Goal: Transaction & Acquisition: Purchase product/service

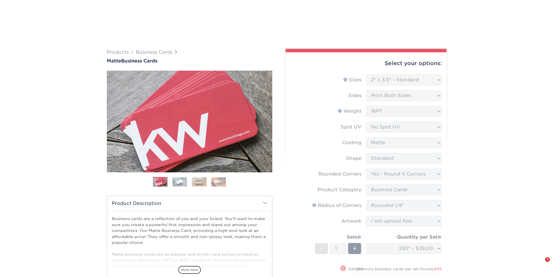
select select "2.00x3.50"
select select "7672df9e-0e0a-464d-8e1f-920c575e4da3"
select select "3b5148f1-0588-4f88-a218-97bcfdce65c1"
select select "479fbfe7-6a0c-4895-8c9a-81739b7486c9"
select select "upload"
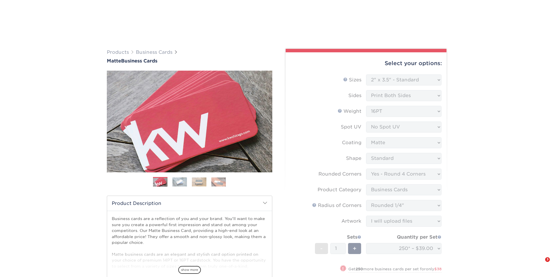
select select "250* – $39.00"
select select "823306c4-fca3-4eef-b9dc-f915865d50ea"
select select "285701"
select select "01"
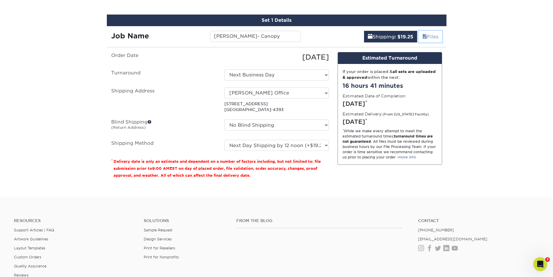
click at [425, 38] on span at bounding box center [425, 37] width 5 height 6
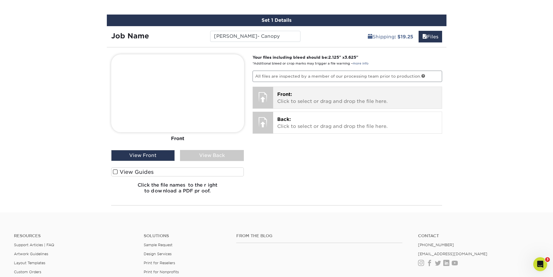
click at [339, 90] on div "Front: Click to select or drag and drop the file here. Choose file Greg Cowan B…" at bounding box center [357, 97] width 169 height 21
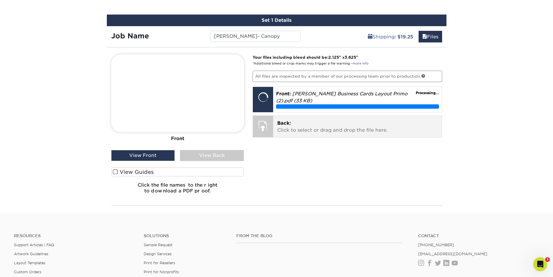
click at [303, 130] on p "Back: Click to select or drag and drop the file here." at bounding box center [357, 127] width 161 height 14
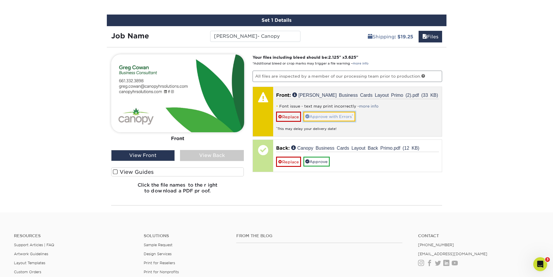
click at [338, 115] on link "Approve with Errors *" at bounding box center [330, 117] width 52 height 10
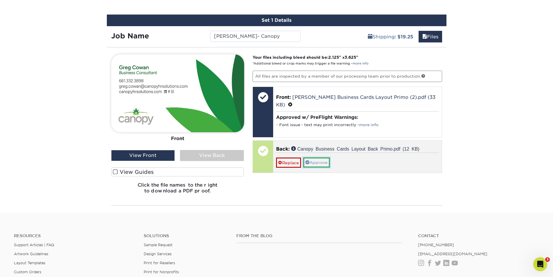
click at [320, 165] on link "Approve" at bounding box center [317, 162] width 26 height 10
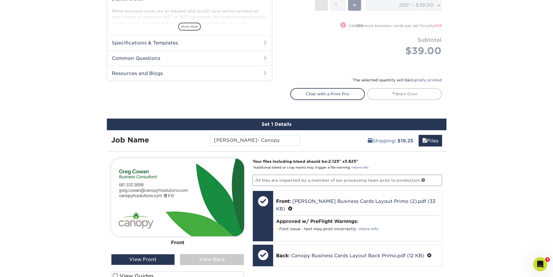
scroll to position [278, 0]
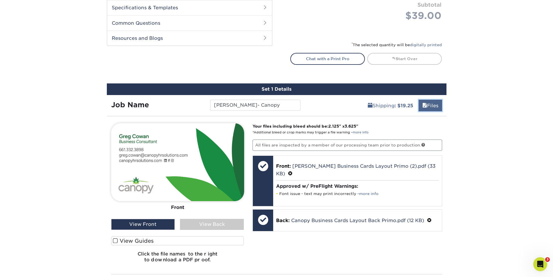
click at [431, 108] on link "Files" at bounding box center [431, 106] width 24 height 12
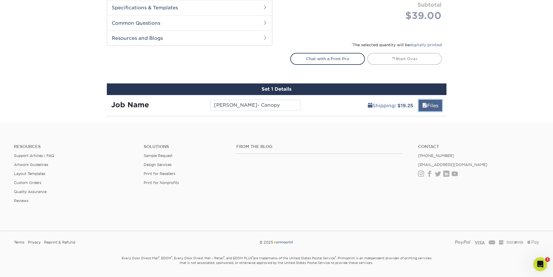
click at [431, 108] on link "Files" at bounding box center [431, 106] width 24 height 12
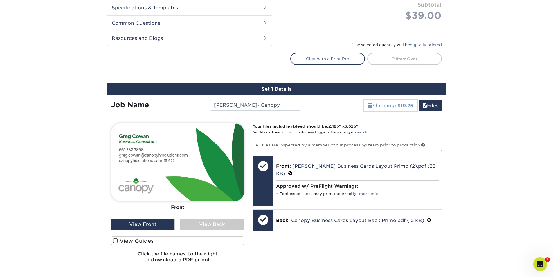
click at [387, 107] on link "Shipping : $19.25" at bounding box center [390, 106] width 53 height 12
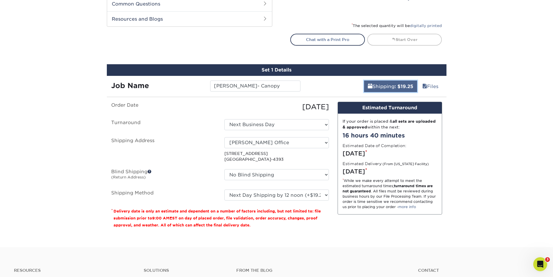
scroll to position [307, 0]
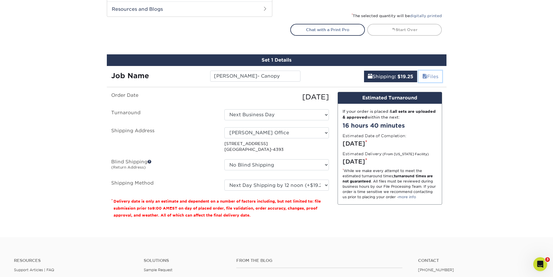
click at [425, 79] on span at bounding box center [425, 77] width 5 height 6
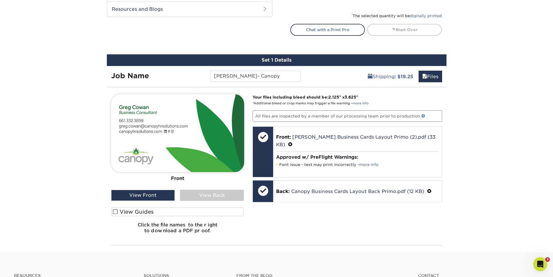
click at [425, 117] on link at bounding box center [423, 116] width 4 height 4
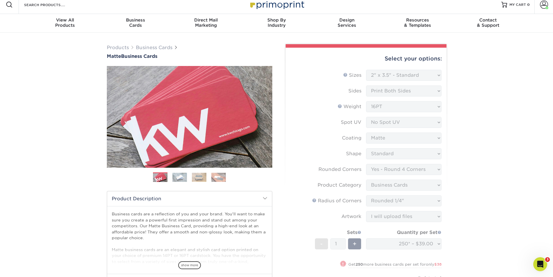
scroll to position [0, 0]
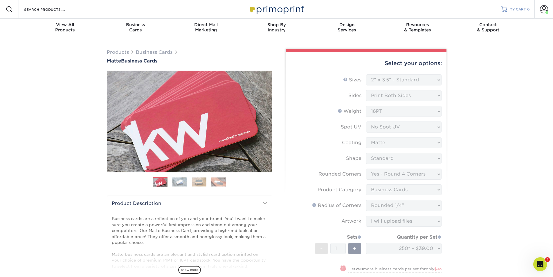
click at [526, 8] on span "MY CART" at bounding box center [518, 9] width 17 height 5
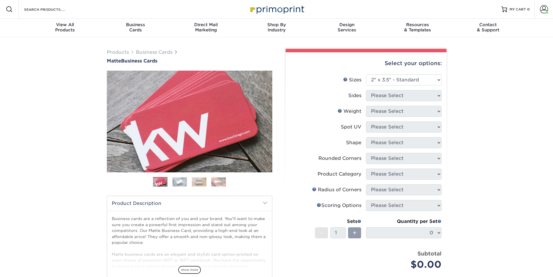
select select "2.00x3.50"
click at [400, 73] on div "Select your options:" at bounding box center [366, 63] width 152 height 22
click at [398, 77] on select "Please Select 1.5" x 3.5" - Mini 1.75" x 3.5" - Mini 2" x 2" - Square 2" x 3" -…" at bounding box center [404, 79] width 76 height 11
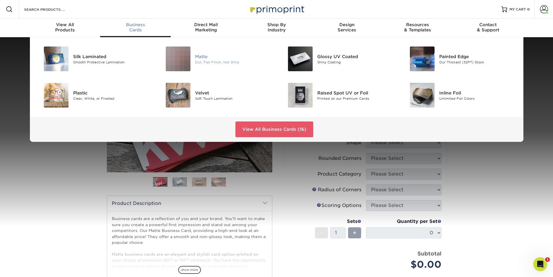
click at [199, 59] on div "Matte" at bounding box center [233, 56] width 77 height 6
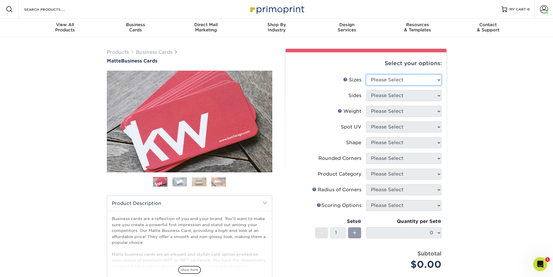
click at [390, 80] on select "Please Select 1.5" x 3.5" - Mini 1.75" x 3.5" - Mini 2" x 2" - Square 2" x 3" -…" at bounding box center [404, 79] width 76 height 11
select select "2.00x3.50"
click at [366, 74] on select "Please Select 1.5" x 3.5" - Mini 1.75" x 3.5" - Mini 2" x 2" - Square 2" x 3" -…" at bounding box center [404, 79] width 76 height 11
click at [396, 97] on select "Please Select Print Both Sides Print Front Only" at bounding box center [404, 95] width 76 height 11
select select "13abbda7-1d64-4f25-8bb2-c179b224825d"
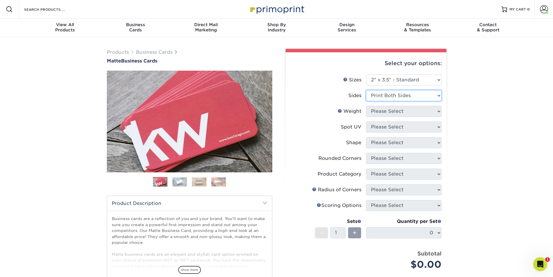
click at [366, 90] on select "Please Select Print Both Sides Print Front Only" at bounding box center [404, 95] width 76 height 11
click at [395, 112] on select "Please Select 16PT 14PT" at bounding box center [404, 111] width 76 height 11
select select "16PT"
click at [366, 106] on select "Please Select 16PT 14PT" at bounding box center [404, 111] width 76 height 11
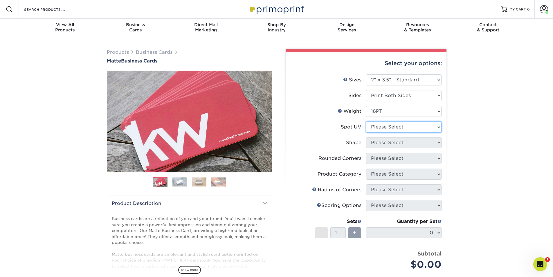
click at [390, 130] on select "Please Select No Spot UV Front and Back (Both Sides) Front Only Back Only" at bounding box center [404, 126] width 76 height 11
select select "0"
click at [366, 121] on select "Please Select No Spot UV Front and Back (Both Sides) Front Only Back Only" at bounding box center [404, 126] width 76 height 11
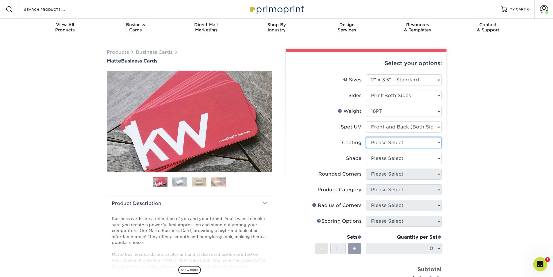
click at [386, 141] on select at bounding box center [404, 142] width 76 height 11
select select "121bb7b5-3b4d-429f-bd8d-bbf80e953313"
click at [366, 137] on select at bounding box center [404, 142] width 76 height 11
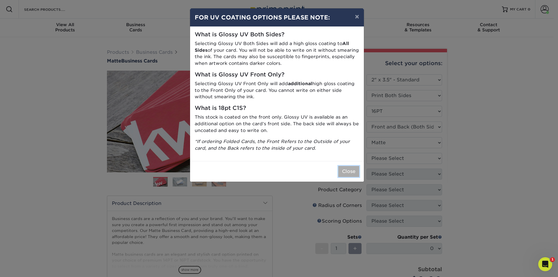
click at [355, 169] on button "Close" at bounding box center [348, 171] width 21 height 11
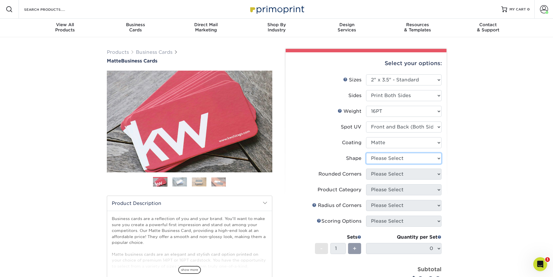
click at [373, 158] on select "Please Select Standard" at bounding box center [404, 158] width 76 height 11
select select "standard"
click at [366, 153] on select "Please Select Standard" at bounding box center [404, 158] width 76 height 11
click at [381, 173] on select "Please Select Yes - Round 2 Corners Yes - Round 4 Corners No" at bounding box center [404, 173] width 76 height 11
select select "7672df9e-0e0a-464d-8e1f-920c575e4da3"
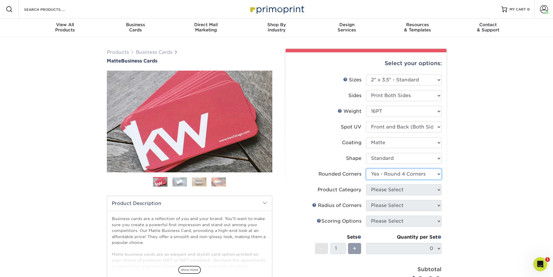
click at [366, 168] on select "Please Select Yes - Round 2 Corners Yes - Round 4 Corners No" at bounding box center [404, 173] width 76 height 11
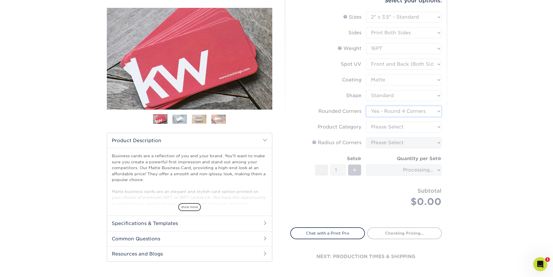
scroll to position [87, 0]
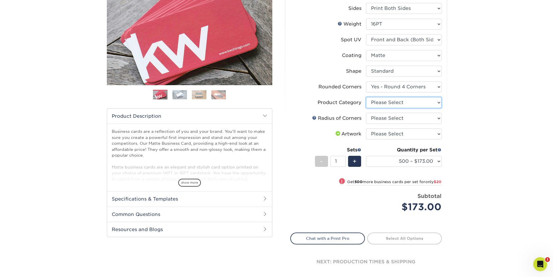
click at [385, 103] on select "Please Select Business Cards" at bounding box center [404, 102] width 76 height 11
select select "3b5148f1-0588-4f88-a218-97bcfdce65c1"
click at [366, 97] on select "Please Select Business Cards" at bounding box center [404, 102] width 76 height 11
click at [385, 119] on select "Please Select Rounded 1/8" Rounded 1/4"" at bounding box center [404, 118] width 76 height 11
select select "479fbfe7-6a0c-4895-8c9a-81739b7486c9"
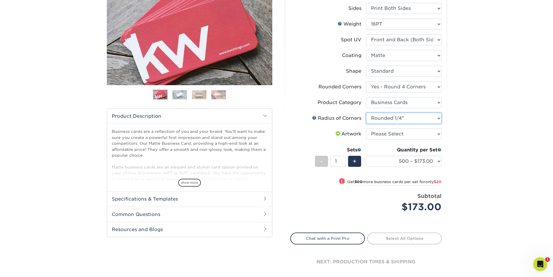
click at [366, 113] on select "Please Select Rounded 1/8" Rounded 1/4"" at bounding box center [404, 118] width 76 height 11
click at [385, 136] on select "Please Select I will upload files I need a design - $100" at bounding box center [404, 133] width 76 height 11
select select "upload"
click at [366, 128] on select "Please Select I will upload files I need a design - $100" at bounding box center [404, 133] width 76 height 11
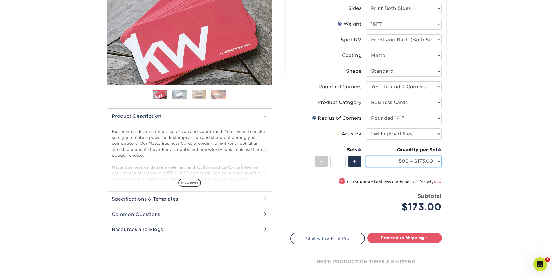
click at [389, 157] on select "500 – $173.00 1000 – $193.00 2500 – $356.00 5000 – $534.00 10000 – $1048.00 150…" at bounding box center [404, 161] width 76 height 11
click at [294, 98] on label "Product Category" at bounding box center [329, 102] width 76 height 11
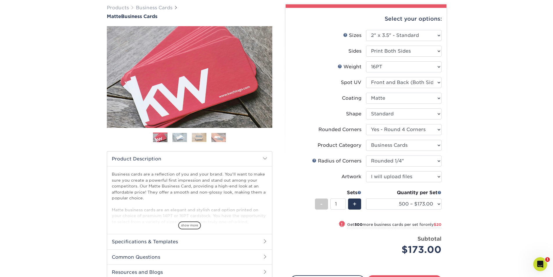
scroll to position [116, 0]
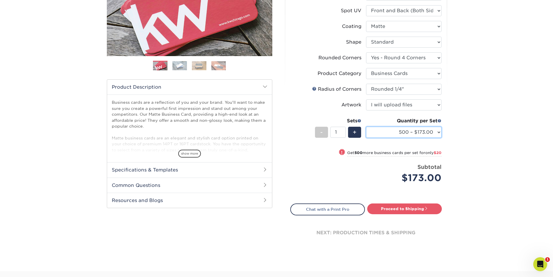
click at [432, 131] on select "500 – $173.00 1000 – $193.00 2500 – $356.00 5000 – $534.00 10000 – $1048.00 150…" at bounding box center [404, 132] width 76 height 11
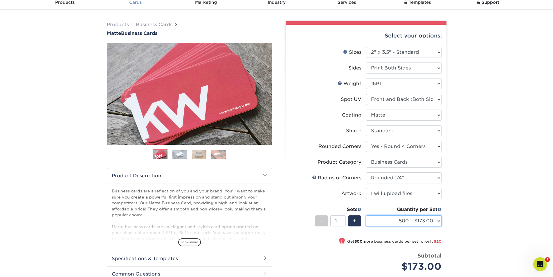
scroll to position [0, 0]
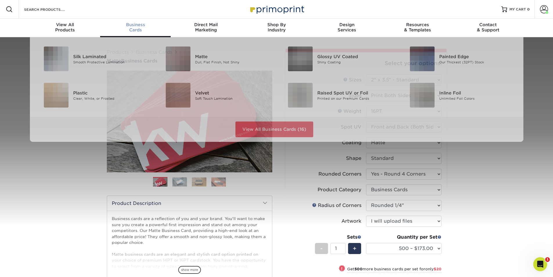
click at [141, 28] on div "Business Cards" at bounding box center [135, 27] width 71 height 10
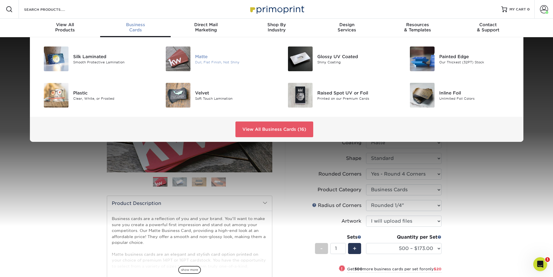
click at [216, 64] on div "Dull, Flat Finish, Not Shiny" at bounding box center [233, 62] width 77 height 5
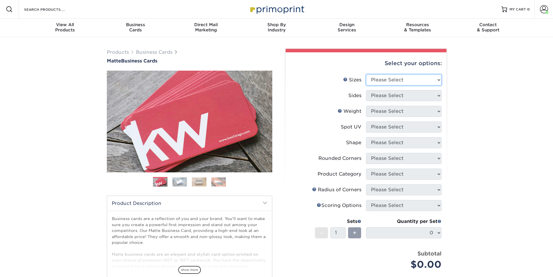
click at [418, 80] on select "Please Select 1.5" x 3.5" - Mini 1.75" x 3.5" - Mini 2" x 2" - Square 2" x 3" -…" at bounding box center [404, 79] width 76 height 11
select select "2.00x3.50"
click at [366, 74] on select "Please Select 1.5" x 3.5" - Mini 1.75" x 3.5" - Mini 2" x 2" - Square 2" x 3" -…" at bounding box center [404, 79] width 76 height 11
click at [380, 93] on select "Please Select Print Both Sides Print Front Only" at bounding box center [404, 95] width 76 height 11
select select "13abbda7-1d64-4f25-8bb2-c179b224825d"
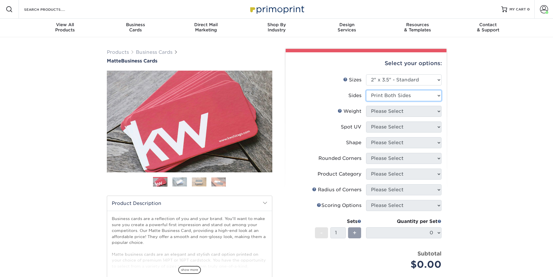
click at [366, 90] on select "Please Select Print Both Sides Print Front Only" at bounding box center [404, 95] width 76 height 11
click at [392, 115] on select "Please Select 16PT 14PT" at bounding box center [404, 111] width 76 height 11
select select "16PT"
click at [366, 106] on select "Please Select 16PT 14PT" at bounding box center [404, 111] width 76 height 11
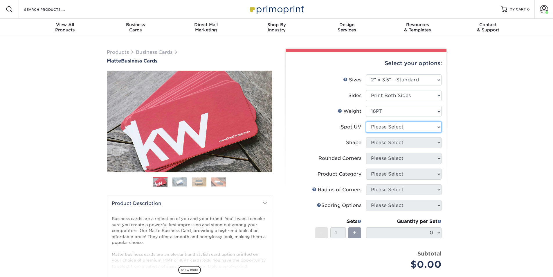
click at [394, 131] on select "Please Select No Spot UV Front and Back (Both Sides) Front Only Back Only" at bounding box center [404, 126] width 76 height 11
select select "3"
click at [366, 121] on select "Please Select No Spot UV Front and Back (Both Sides) Front Only Back Only" at bounding box center [404, 126] width 76 height 11
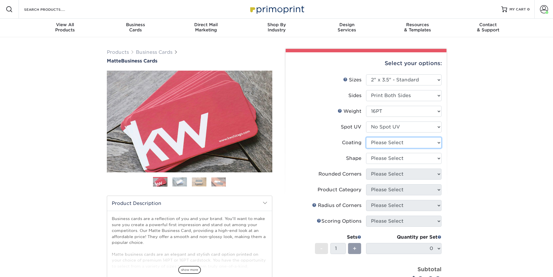
click at [391, 143] on select at bounding box center [404, 142] width 76 height 11
select select "121bb7b5-3b4d-429f-bd8d-bbf80e953313"
click at [366, 137] on select at bounding box center [404, 142] width 76 height 11
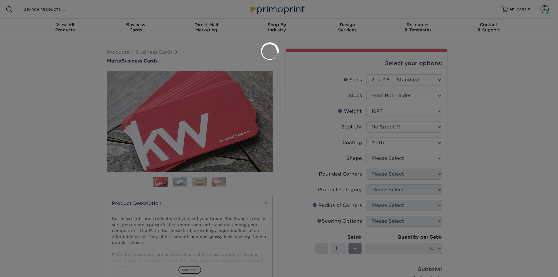
click at [391, 158] on div at bounding box center [279, 138] width 558 height 277
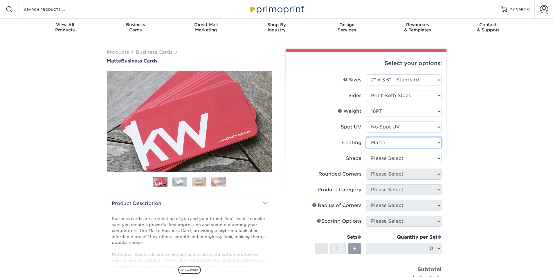
click at [387, 138] on select at bounding box center [404, 142] width 76 height 11
click at [366, 137] on select at bounding box center [404, 142] width 76 height 11
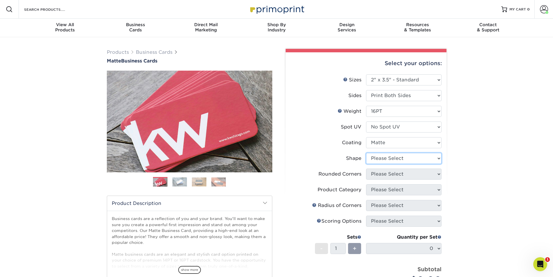
click at [387, 158] on select "Please Select Standard Oval" at bounding box center [404, 158] width 76 height 11
select select "standard"
click at [366, 153] on select "Please Select Standard Oval" at bounding box center [404, 158] width 76 height 11
click at [386, 176] on select "Please Select Yes - Round 2 Corners Yes - Round 4 Corners No" at bounding box center [404, 173] width 76 height 11
select select "7672df9e-0e0a-464d-8e1f-920c575e4da3"
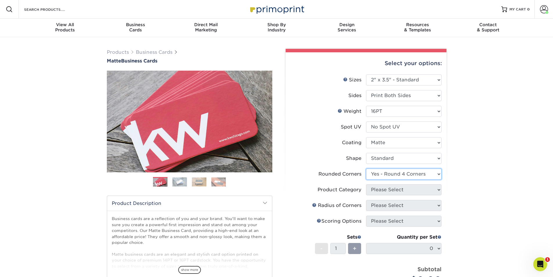
click at [366, 168] on select "Please Select Yes - Round 2 Corners Yes - Round 4 Corners No" at bounding box center [404, 173] width 76 height 11
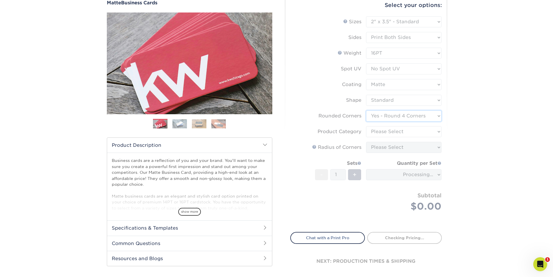
scroll to position [87, 0]
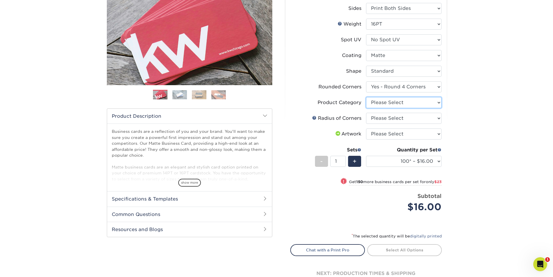
click at [395, 104] on select "Please Select Business Cards" at bounding box center [404, 102] width 76 height 11
select select "3b5148f1-0588-4f88-a218-97bcfdce65c1"
click at [366, 97] on select "Please Select Business Cards" at bounding box center [404, 102] width 76 height 11
click at [394, 120] on select "Please Select Rounded 1/8" Rounded 1/4"" at bounding box center [404, 118] width 76 height 11
select select "479fbfe7-6a0c-4895-8c9a-81739b7486c9"
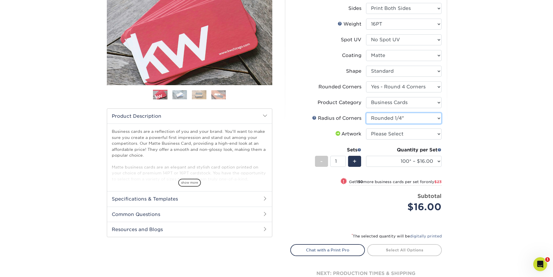
click at [366, 113] on select "Please Select Rounded 1/8" Rounded 1/4"" at bounding box center [404, 118] width 76 height 11
click at [387, 137] on select "Please Select I will upload files I need a design - $100" at bounding box center [404, 133] width 76 height 11
select select "upload"
click at [366, 128] on select "Please Select I will upload files I need a design - $100" at bounding box center [404, 133] width 76 height 11
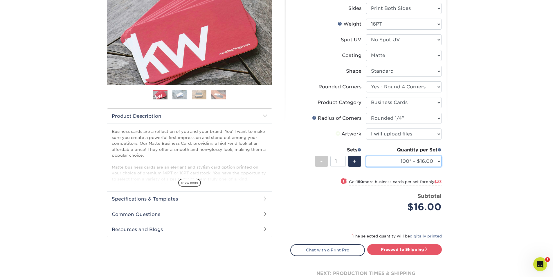
click at [386, 157] on select "100* – $16.00 250* – $39.00 500 – $77.00 1000 – $94.00 2500 – $173.00 5000 – $2…" at bounding box center [404, 161] width 76 height 11
select select "250* – $39.00"
click at [366, 156] on select "100* – $16.00 250* – $39.00 500 – $77.00 1000 – $94.00 2500 – $173.00 5000 – $2…" at bounding box center [404, 161] width 76 height 11
click at [433, 247] on link "Proceed to Shipping" at bounding box center [404, 249] width 75 height 10
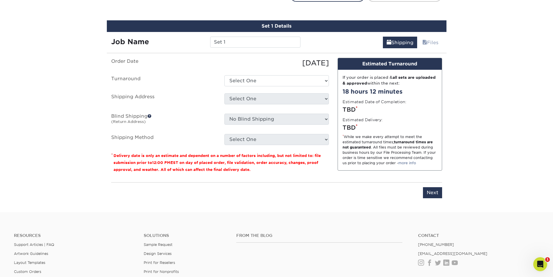
scroll to position [347, 0]
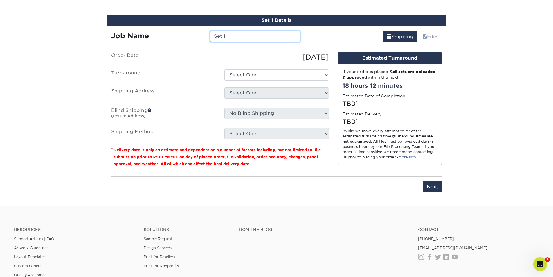
click at [250, 37] on input "Set 1" at bounding box center [255, 36] width 90 height 11
click at [236, 37] on input "Set 1" at bounding box center [255, 36] width 90 height 11
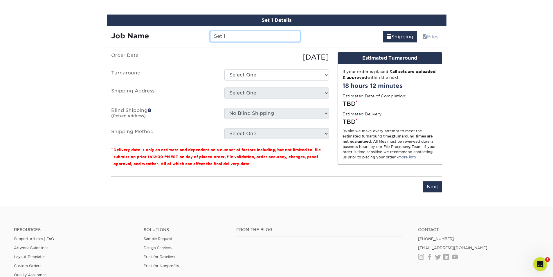
click at [236, 37] on input "Set 1" at bounding box center [255, 36] width 90 height 11
paste input "[PERSON_NAME]"
type input "[PERSON_NAME]- Canopy"
click at [264, 78] on select "Select One 2-4 Business Days 2 Day Next Business Day" at bounding box center [277, 74] width 105 height 11
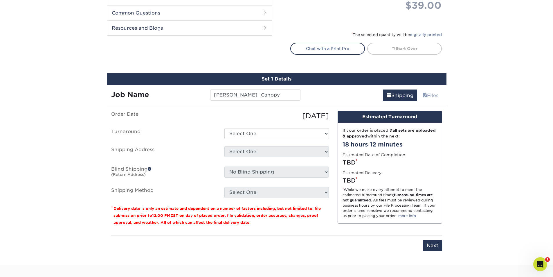
scroll to position [289, 0]
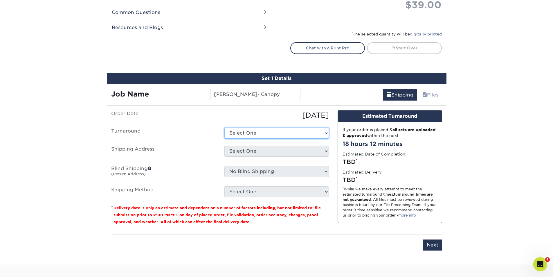
click at [266, 131] on select "Select One 2-4 Business Days 2 Day Next Business Day" at bounding box center [277, 133] width 105 height 11
select select "823306c4-fca3-4eef-b9dc-f915865d50ea"
click at [225, 128] on select "Select One 2-4 Business Days 2 Day Next Business Day" at bounding box center [277, 133] width 105 height 11
click at [256, 152] on select "Select One ABS Kris King AccessPoint Office AGA Alex Wardlaw AGA Amanda Combs A…" at bounding box center [277, 151] width 105 height 11
select select "285701"
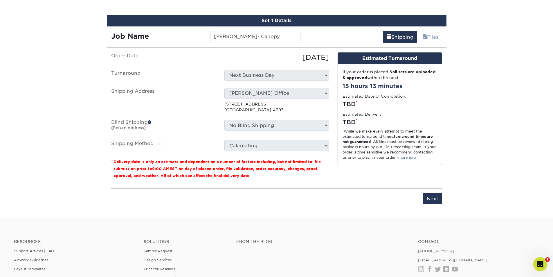
scroll to position [347, 0]
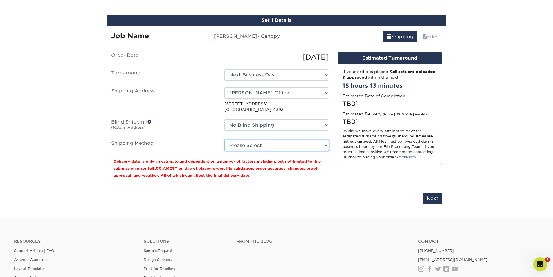
click at [260, 148] on select "Please Select Ground Shipping (+$7.84) 3 Day Shipping Service (+$15.33) 2 Day A…" at bounding box center [277, 145] width 105 height 11
select select "01"
click at [225, 140] on select "Please Select Ground Shipping (+$7.84) 3 Day Shipping Service (+$15.33) 2 Day A…" at bounding box center [277, 145] width 105 height 11
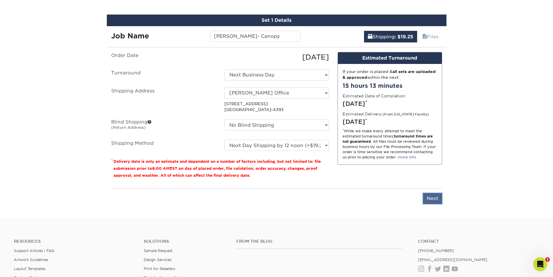
click at [429, 198] on input "Next" at bounding box center [432, 198] width 19 height 11
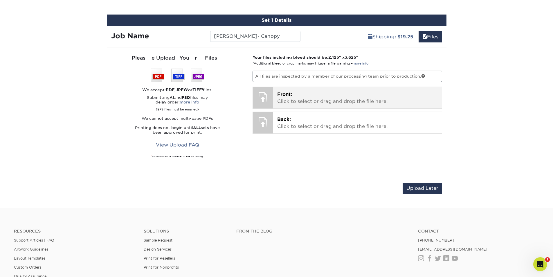
click at [302, 100] on p "Front: Click to select or drag and drop the file here." at bounding box center [357, 98] width 161 height 14
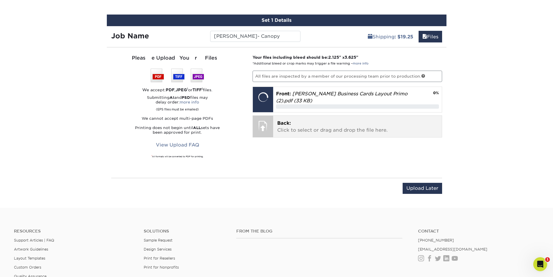
click at [281, 125] on span "Back:" at bounding box center [284, 123] width 14 height 6
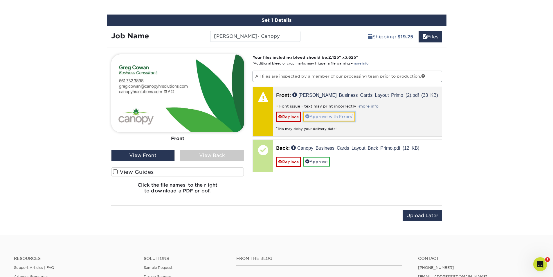
click at [343, 112] on link "Approve with Errors *" at bounding box center [330, 117] width 52 height 10
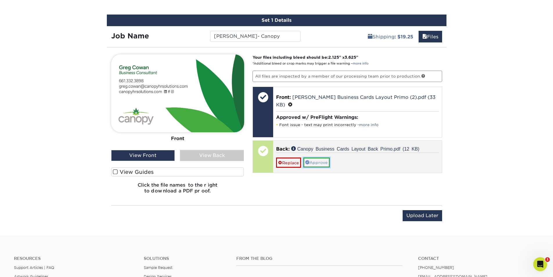
click at [325, 160] on link "Approve" at bounding box center [317, 162] width 26 height 10
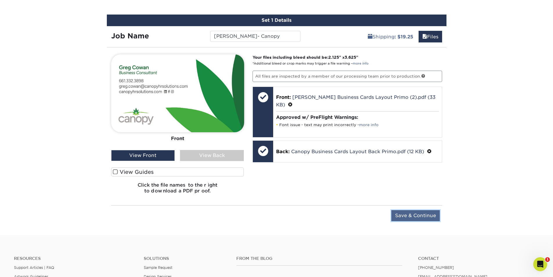
click at [405, 214] on input "Save & Continue" at bounding box center [416, 215] width 49 height 11
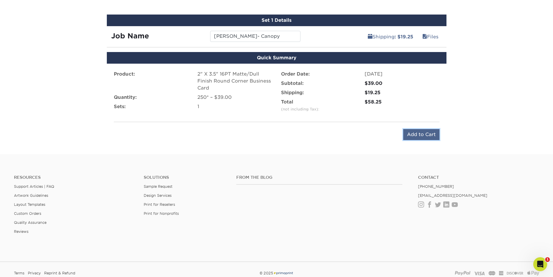
click at [414, 129] on input "Add to Cart" at bounding box center [421, 134] width 36 height 11
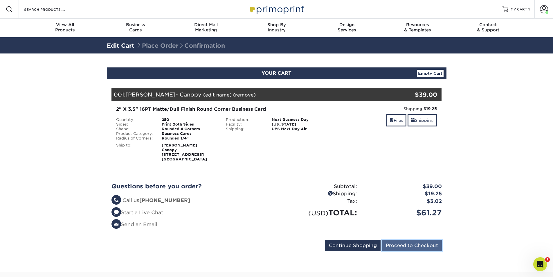
click at [415, 243] on input "Proceed to Checkout" at bounding box center [412, 245] width 60 height 11
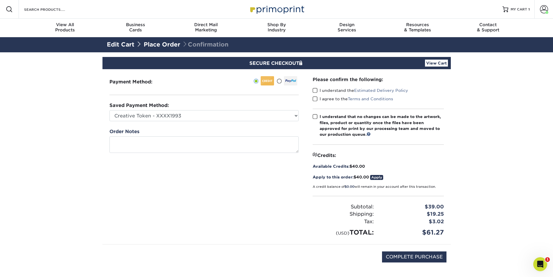
click at [315, 91] on span at bounding box center [315, 91] width 5 height 6
click at [0, 0] on input "I understand the Estimated Delivery Policy" at bounding box center [0, 0] width 0 height 0
click at [315, 99] on span at bounding box center [315, 99] width 5 height 6
click at [0, 0] on input "I agree to the Terms and Conditions" at bounding box center [0, 0] width 0 height 0
click at [314, 119] on span at bounding box center [315, 117] width 5 height 6
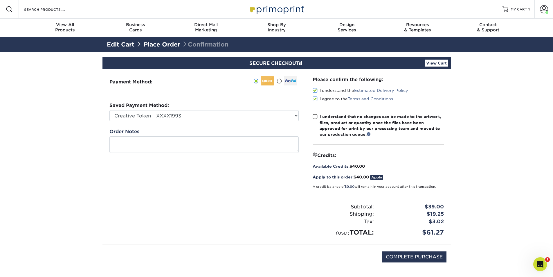
click at [0, 0] on input "I understand that no changes can be made to the artwork, files, product or quan…" at bounding box center [0, 0] width 0 height 0
click at [410, 259] on input "COMPLETE PURCHASE" at bounding box center [414, 256] width 64 height 11
type input "PROCESSING, PLEASE WAIT..."
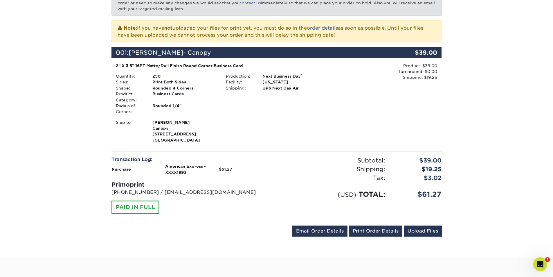
scroll to position [116, 0]
